Goal: Obtain resource: Download file/media

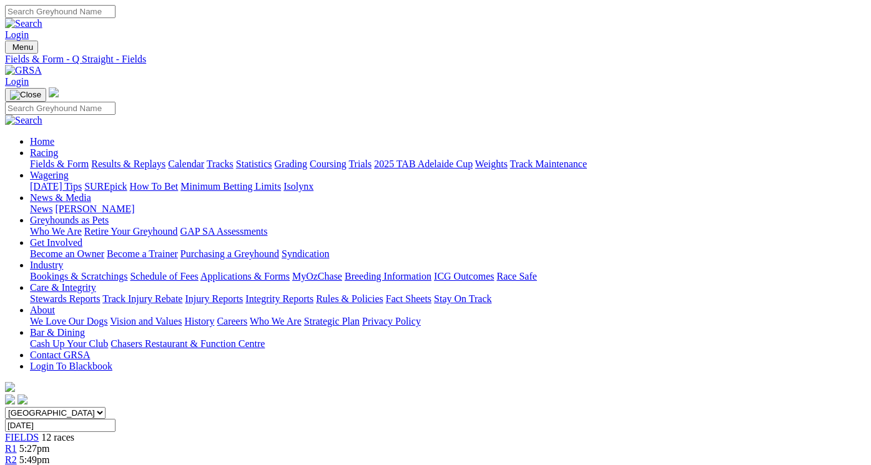
scroll to position [131, 0]
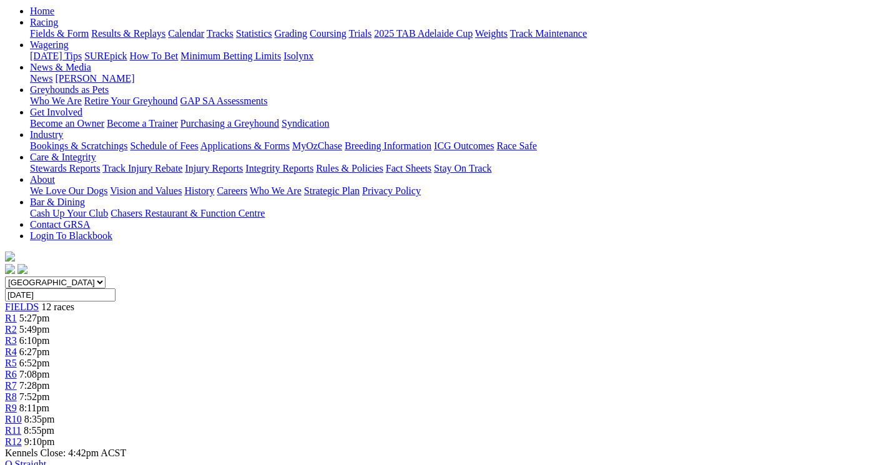
click at [106, 277] on select "[GEOGRAPHIC_DATA] [GEOGRAPHIC_DATA] [GEOGRAPHIC_DATA] [GEOGRAPHIC_DATA] [GEOGRA…" at bounding box center [55, 283] width 101 height 12
select select "SA"
click at [45, 277] on select "[GEOGRAPHIC_DATA] [GEOGRAPHIC_DATA] [GEOGRAPHIC_DATA] [GEOGRAPHIC_DATA] [GEOGRA…" at bounding box center [55, 283] width 101 height 12
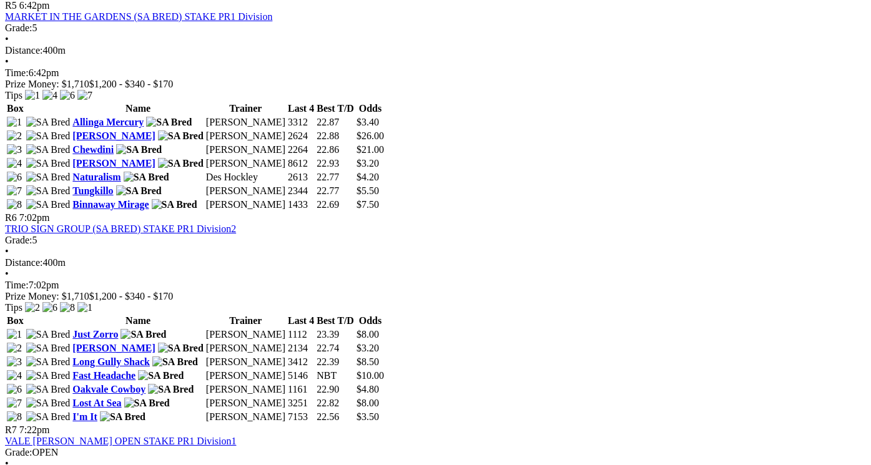
scroll to position [1427, 0]
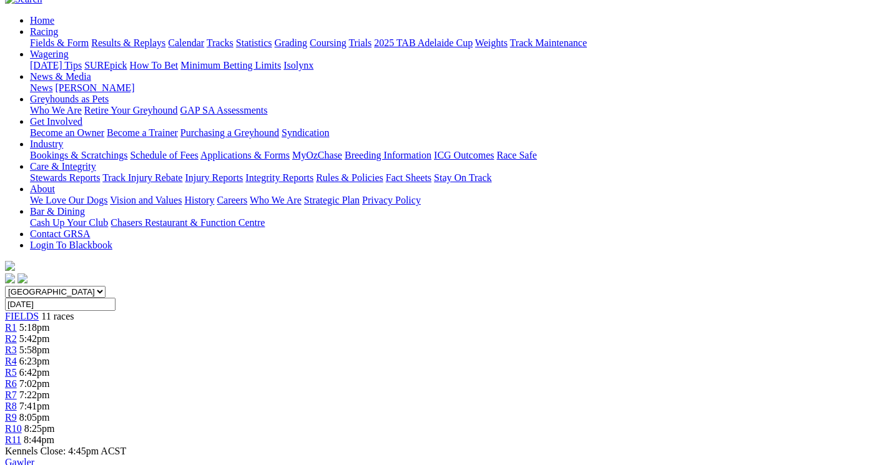
scroll to position [32, 0]
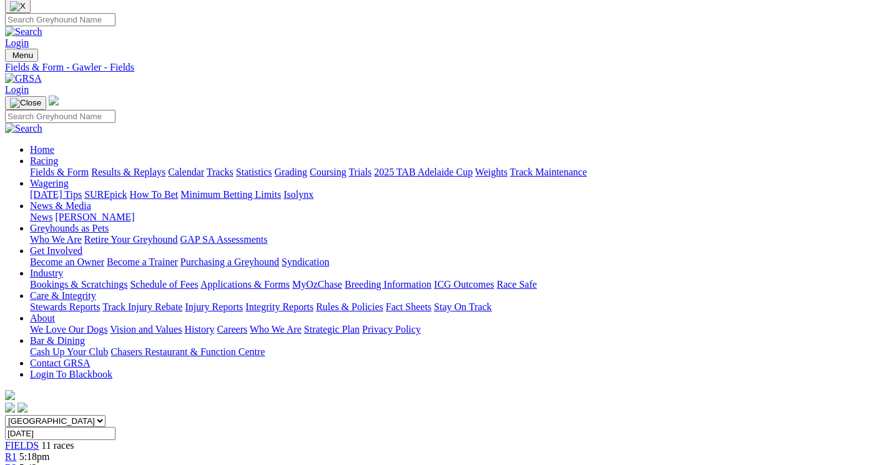
click at [665, 131] on link "CSV (Excel)" at bounding box center [649, 126] width 51 height 11
